Goal: Task Accomplishment & Management: Manage account settings

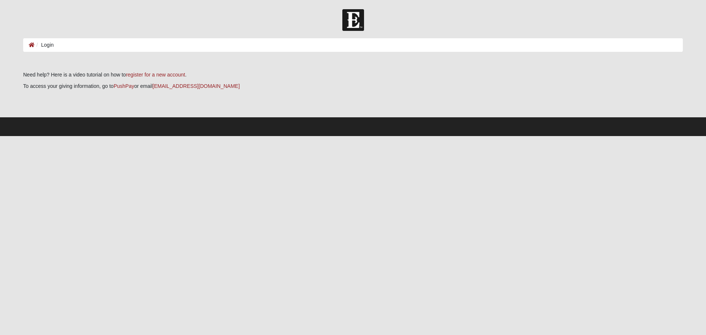
click at [46, 45] on li "Login" at bounding box center [44, 45] width 19 height 8
click at [32, 44] on icon at bounding box center [32, 44] width 6 height 5
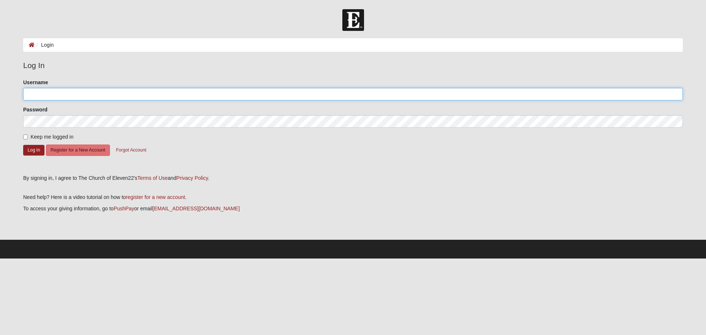
click at [51, 91] on input "Username" at bounding box center [353, 94] width 660 height 13
type input "Winlong67"
click at [24, 136] on input "Keep me logged in" at bounding box center [25, 137] width 5 height 5
checkbox input "true"
click at [35, 148] on button "Log In" at bounding box center [33, 150] width 21 height 11
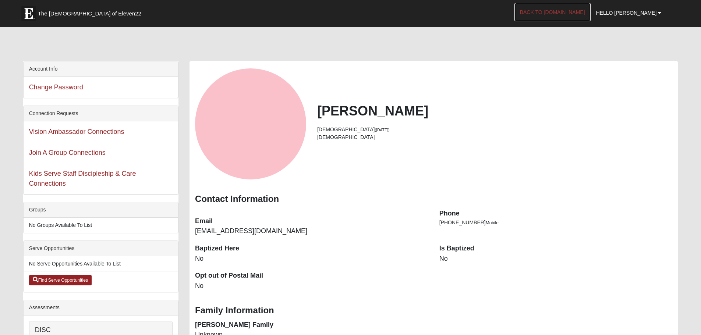
click at [559, 15] on link "Back to COE22.com" at bounding box center [552, 12] width 76 height 18
